Goal: Task Accomplishment & Management: Use online tool/utility

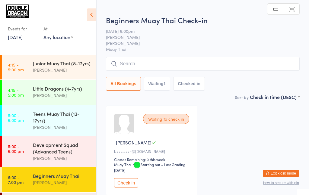
scroll to position [47, 0]
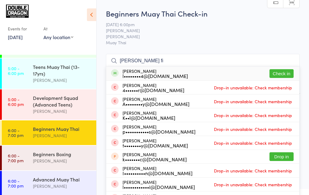
type input "[PERSON_NAME] fi"
click at [283, 76] on button "Check in" at bounding box center [281, 73] width 24 height 9
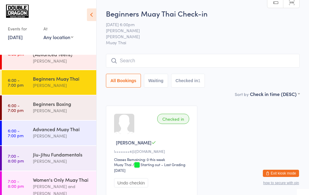
scroll to position [96, 0]
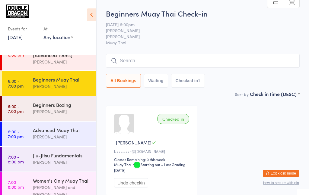
click at [54, 84] on div "[PERSON_NAME]" at bounding box center [62, 86] width 58 height 7
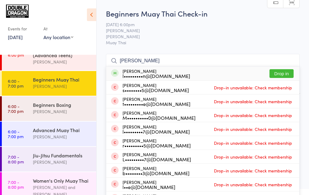
type input "Luke m"
click at [281, 75] on button "Drop in" at bounding box center [281, 73] width 24 height 9
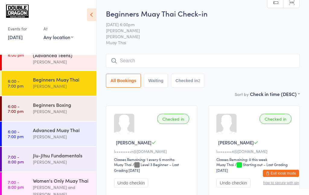
click at [25, 78] on link "6:00 - 7:00 pm Beginners Muay Thai [PERSON_NAME]" at bounding box center [49, 83] width 94 height 25
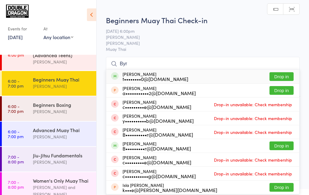
type input "Byr"
click at [285, 147] on button "Drop in" at bounding box center [281, 146] width 24 height 9
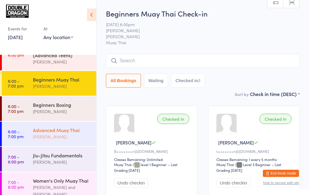
click at [55, 139] on div "[PERSON_NAME]" at bounding box center [62, 137] width 58 height 7
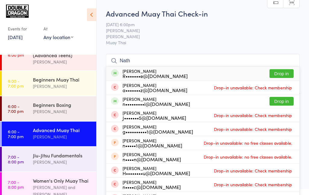
type input "Nath"
click at [280, 104] on button "Drop in" at bounding box center [281, 101] width 24 height 9
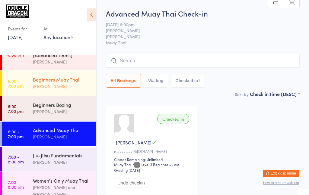
click at [66, 91] on div "Beginners Muay Thai Rowan Sangster" at bounding box center [64, 83] width 63 height 24
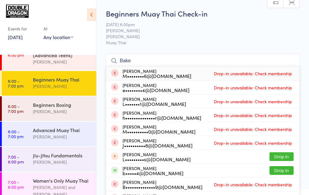
type input "Bake"
click at [283, 169] on button "Drop in" at bounding box center [281, 170] width 24 height 9
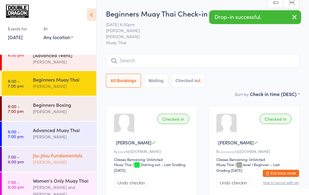
click at [67, 159] on div "Jiu-Jitsu Fundamentals" at bounding box center [62, 155] width 58 height 7
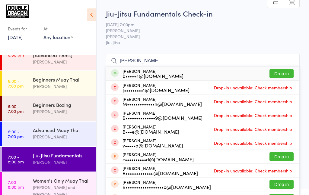
type input "Blake"
click at [281, 75] on button "Drop in" at bounding box center [281, 73] width 24 height 9
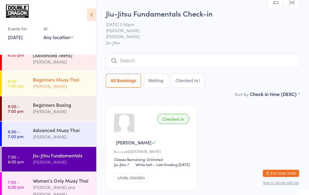
click at [20, 88] on time "6:00 - 7:00 pm" at bounding box center [16, 84] width 16 height 10
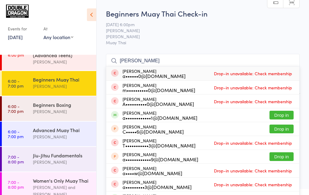
type input "Andrew"
click at [281, 116] on button "Drop in" at bounding box center [281, 115] width 24 height 9
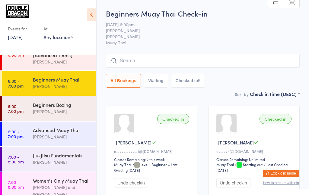
click at [21, 88] on time "6:00 - 7:00 pm" at bounding box center [16, 84] width 16 height 10
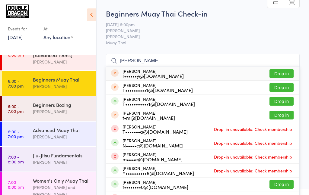
type input "Tom w"
click at [278, 74] on button "Drop in" at bounding box center [281, 73] width 24 height 9
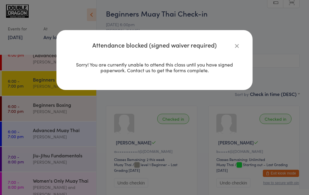
click at [234, 46] on icon "button" at bounding box center [236, 45] width 7 height 7
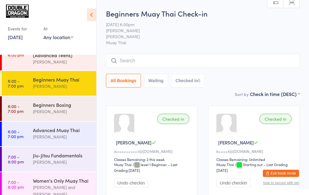
click at [145, 63] on input "search" at bounding box center [203, 61] width 194 height 14
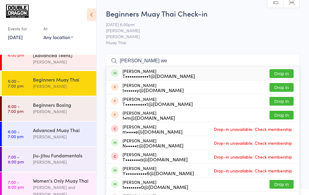
type input "Tom we"
click at [276, 75] on button "Drop in" at bounding box center [281, 73] width 24 height 9
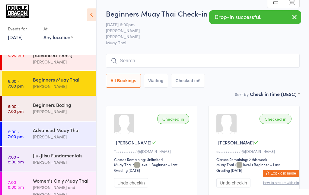
type input "V"
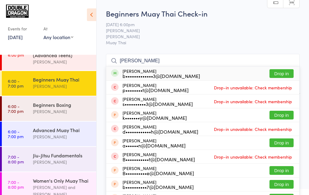
type input "Ben chandler"
click at [279, 76] on button "Drop in" at bounding box center [281, 73] width 24 height 9
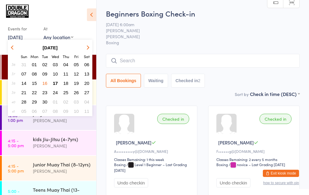
scroll to position [127, 0]
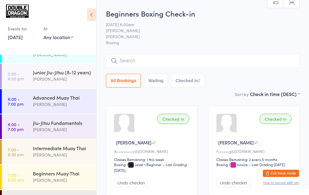
scroll to position [147, 0]
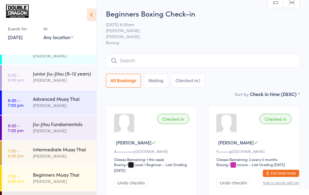
click at [19, 36] on link "[DATE]" at bounding box center [15, 37] width 15 height 7
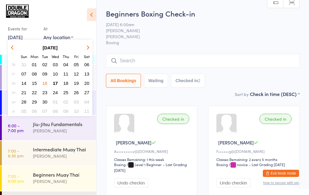
click at [55, 83] on span "17" at bounding box center [55, 83] width 5 height 5
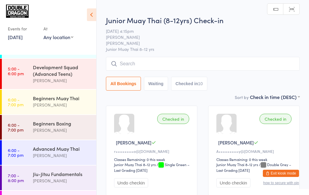
scroll to position [71, 0]
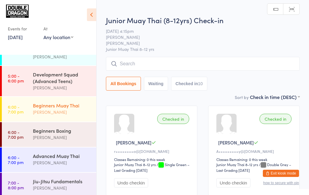
click at [41, 114] on div "[PERSON_NAME]" at bounding box center [62, 112] width 58 height 7
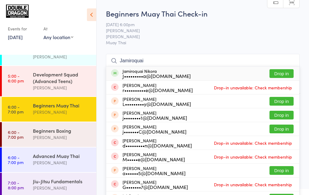
type input "Jamiroquai"
click at [275, 75] on button "Drop in" at bounding box center [281, 73] width 24 height 9
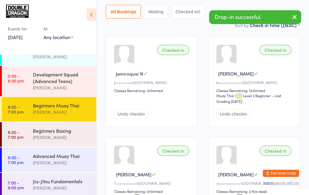
scroll to position [72, 0]
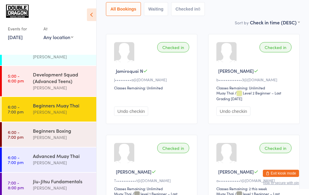
click at [131, 66] on div "Checked in Jamiroquai N J•••••••••a@[DOMAIN_NAME] Classes Remaining: Unlimited …" at bounding box center [151, 79] width 91 height 90
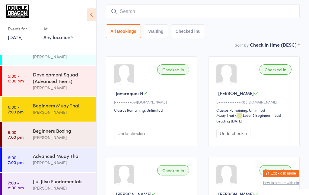
scroll to position [0, 0]
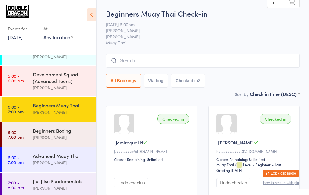
click at [157, 63] on input "search" at bounding box center [203, 61] width 194 height 14
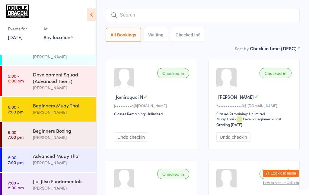
scroll to position [54, 0]
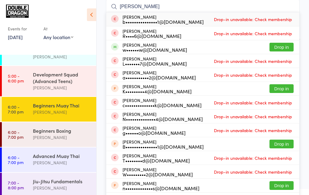
type input "[PERSON_NAME]"
click at [280, 49] on button "Drop in" at bounding box center [281, 47] width 24 height 9
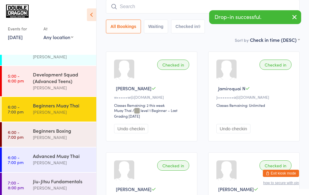
click at [70, 112] on div "[PERSON_NAME]" at bounding box center [62, 112] width 58 height 7
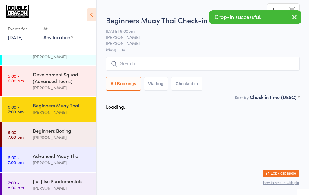
scroll to position [0, 0]
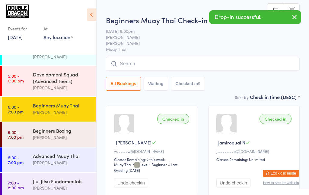
type input "J"
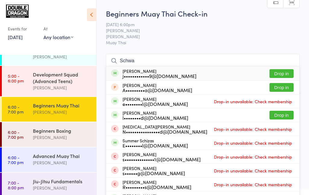
type input "Schwa"
click at [281, 75] on button "Drop in" at bounding box center [281, 73] width 24 height 9
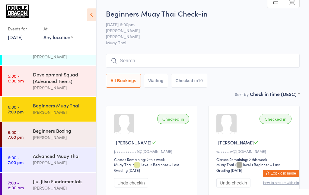
click at [25, 16] on img at bounding box center [17, 11] width 23 height 13
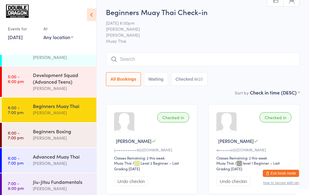
scroll to position [3, 0]
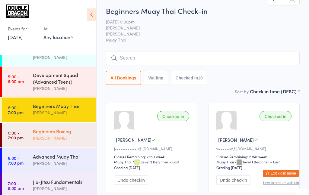
click at [68, 130] on div "Beginners Boxing" at bounding box center [62, 131] width 58 height 7
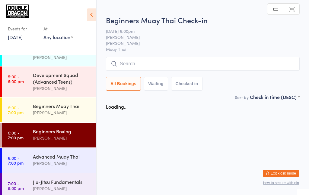
click at [79, 141] on div "[PERSON_NAME]" at bounding box center [62, 138] width 58 height 7
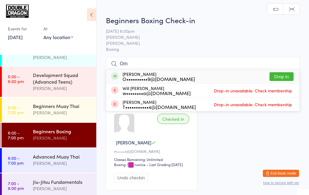
type input "Om"
click at [282, 79] on button "Drop in" at bounding box center [281, 76] width 24 height 9
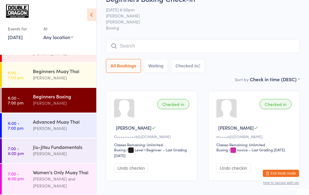
scroll to position [15, 0]
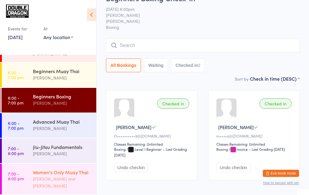
click at [77, 175] on div "Women's Only Muay Thai" at bounding box center [62, 172] width 58 height 7
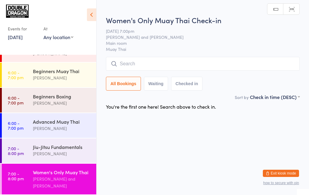
click at [275, 78] on div "All Bookings Waiting Checked in" at bounding box center [203, 84] width 194 height 14
click at [231, 66] on input "search" at bounding box center [203, 64] width 194 height 14
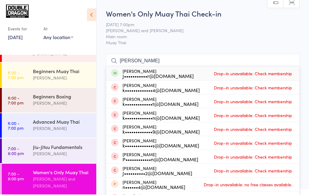
type input "[PERSON_NAME]"
click at [252, 77] on span "Drop-in unavailable: Check membership" at bounding box center [252, 73] width 81 height 9
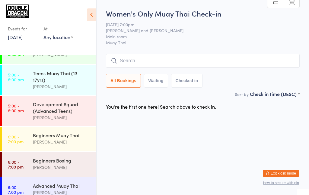
scroll to position [105, 0]
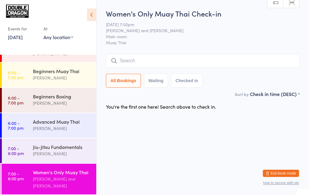
click at [65, 192] on div "Women's Only Muay Thai [PERSON_NAME] and [PERSON_NAME]" at bounding box center [64, 179] width 63 height 31
click at [61, 177] on div "[PERSON_NAME] and [PERSON_NAME]" at bounding box center [62, 183] width 58 height 14
click at [63, 184] on div "[PERSON_NAME] and [PERSON_NAME]" at bounding box center [62, 183] width 58 height 14
type input "L"
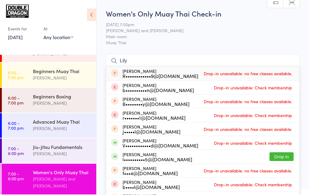
type input "Lily"
click at [140, 147] on div "V••••••••••••d@[DOMAIN_NAME]" at bounding box center [160, 145] width 76 height 5
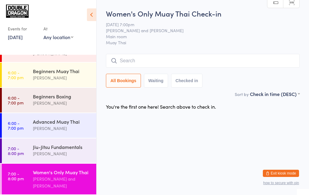
click at [144, 62] on input "search" at bounding box center [203, 61] width 194 height 14
click at [136, 62] on input "search" at bounding box center [203, 61] width 194 height 14
click at [133, 63] on input "search" at bounding box center [203, 61] width 194 height 14
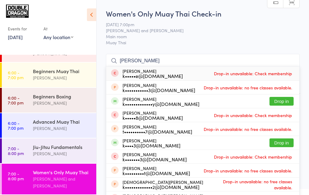
type input "[PERSON_NAME]"
click at [280, 103] on button "Drop in" at bounding box center [281, 101] width 24 height 9
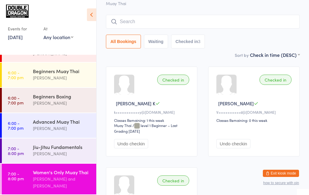
scroll to position [39, 0]
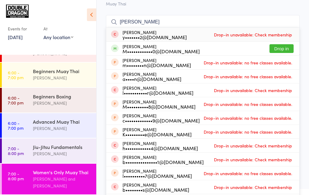
type input "[PERSON_NAME]"
click at [277, 50] on button "Drop in" at bounding box center [281, 48] width 24 height 9
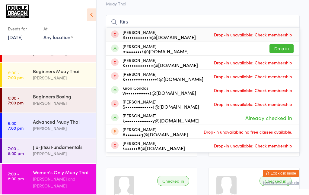
type input "Kirs"
click at [282, 50] on button "Drop in" at bounding box center [281, 48] width 24 height 9
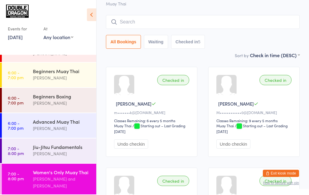
click at [152, 101] on div "Checked in [PERSON_NAME] M m•••••••k@[DOMAIN_NAME] Classes Remaining: 6 every 5…" at bounding box center [151, 112] width 91 height 90
click at [171, 125] on span "/ Starting out – Last Grading [DATE]" at bounding box center [149, 128] width 71 height 11
click at [126, 91] on div at bounding box center [124, 85] width 20 height 20
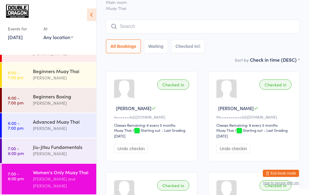
scroll to position [32, 0]
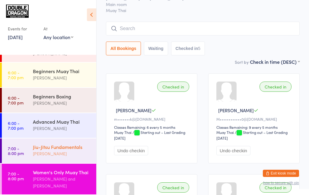
click at [69, 148] on div "Jiu-Jitsu Fundamentals" at bounding box center [62, 147] width 58 height 7
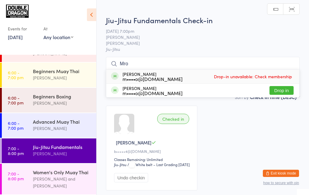
type input "Mro"
click at [285, 93] on button "Drop in" at bounding box center [281, 90] width 24 height 9
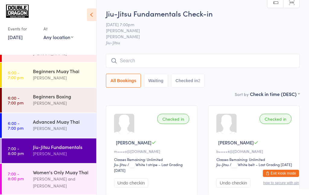
click at [65, 155] on div "[PERSON_NAME]" at bounding box center [62, 153] width 58 height 7
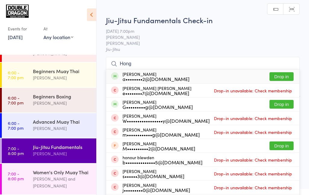
type input "Hong"
click at [281, 78] on button "Drop in" at bounding box center [281, 76] width 24 height 9
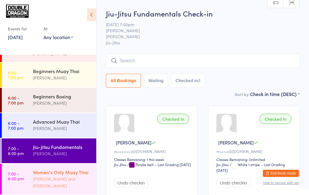
click at [42, 179] on div "[PERSON_NAME] and [PERSON_NAME]" at bounding box center [62, 183] width 58 height 14
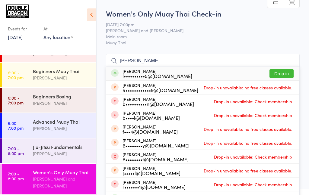
type input "[PERSON_NAME]"
click at [284, 73] on button "Drop in" at bounding box center [281, 73] width 24 height 9
